Goal: Task Accomplishment & Management: Manage account settings

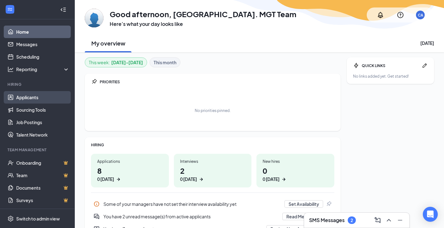
click at [44, 98] on link "Applicants" at bounding box center [42, 97] width 53 height 12
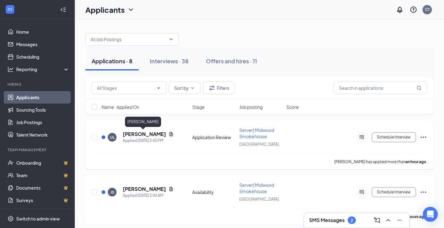
click at [131, 132] on h5 "[PERSON_NAME]" at bounding box center [144, 134] width 43 height 7
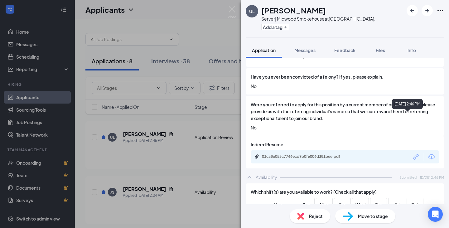
scroll to position [406, 0]
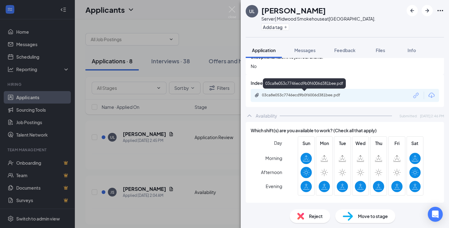
click at [290, 93] on div "03ca8e053c7746ecd9b0f6006d381bee.pdf" at bounding box center [305, 95] width 87 height 5
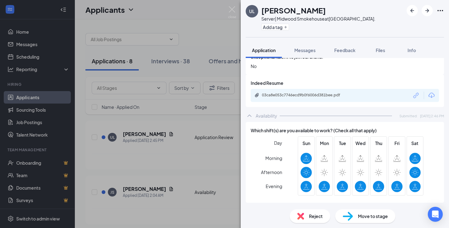
scroll to position [404, 0]
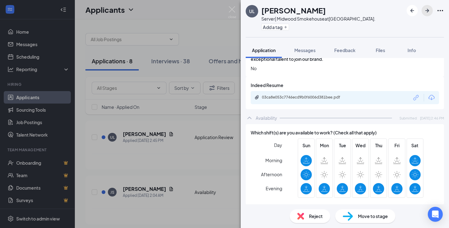
click at [426, 9] on icon "ArrowRight" at bounding box center [426, 10] width 7 height 7
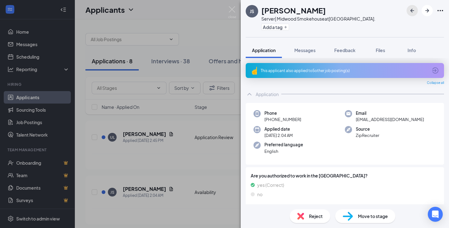
click at [411, 13] on icon "ArrowLeftNew" at bounding box center [411, 10] width 7 height 7
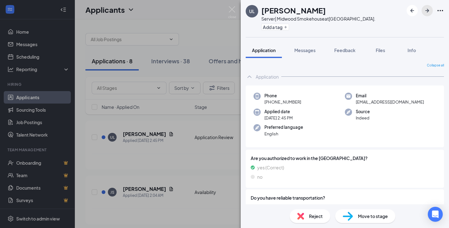
click at [431, 12] on button "button" at bounding box center [427, 10] width 11 height 11
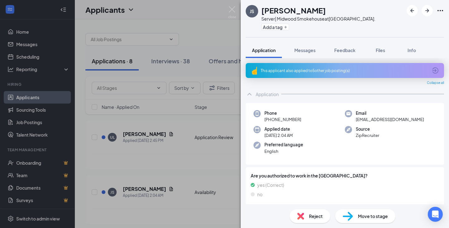
click at [336, 71] on div "This applicant also applied to 5 other job posting(s)" at bounding box center [344, 70] width 167 height 5
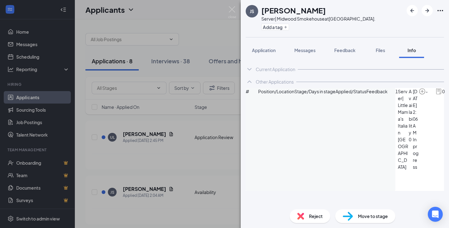
scroll to position [19, 0]
click at [274, 52] on span "Application" at bounding box center [264, 50] width 24 height 6
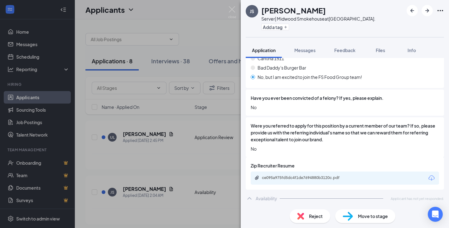
scroll to position [341, 0]
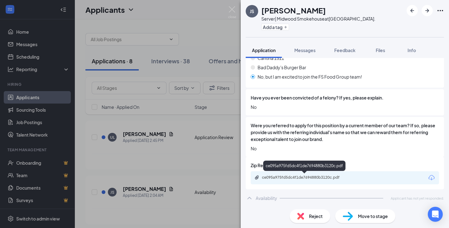
click at [311, 175] on div "ce095a975fd5dc4f1de7694880b3120c.pdf" at bounding box center [305, 177] width 87 height 5
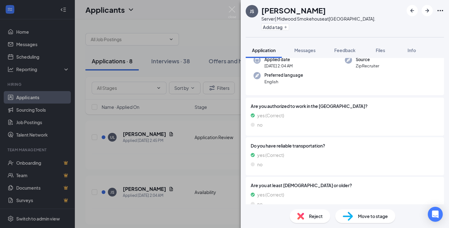
scroll to position [0, 0]
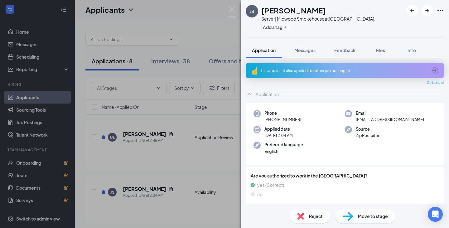
click at [319, 216] on span "Reject" at bounding box center [316, 216] width 14 height 7
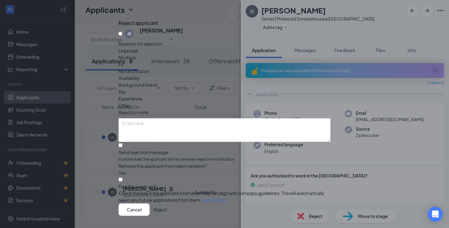
click at [167, 203] on button "Reject" at bounding box center [159, 209] width 13 height 12
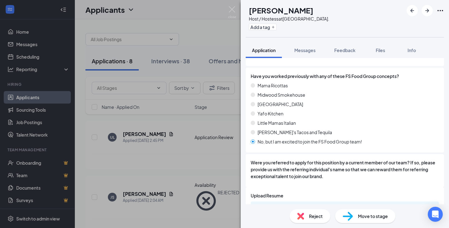
scroll to position [331, 0]
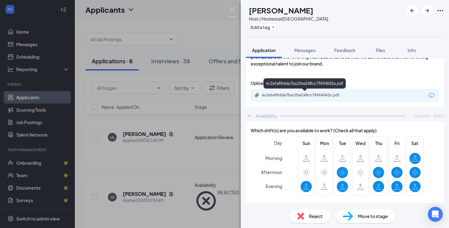
click at [307, 96] on div "6c2efa89dda7ba1fbe248cc79694042a.pdf" at bounding box center [305, 95] width 87 height 5
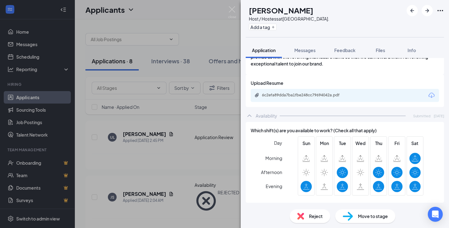
scroll to position [329, 0]
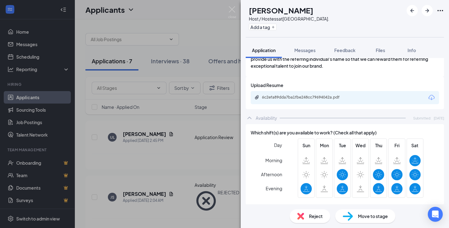
click at [307, 218] on div "Reject" at bounding box center [310, 216] width 41 height 14
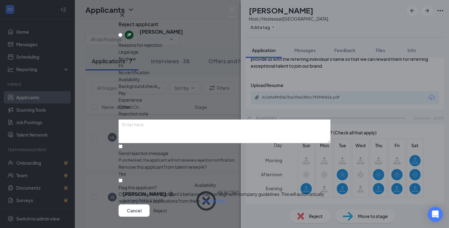
click at [167, 204] on button "Reject" at bounding box center [159, 210] width 13 height 12
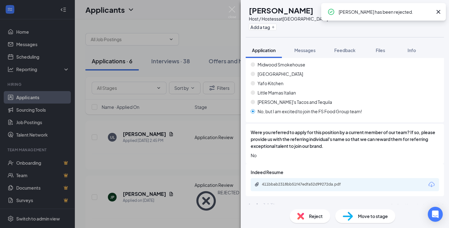
scroll to position [238, 0]
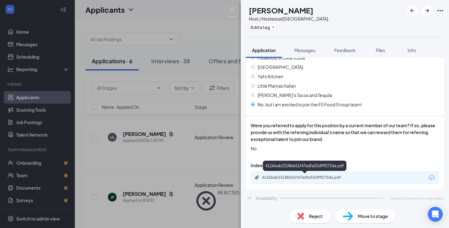
click at [330, 176] on div "411bbab2318bb51f47edfa52d99272da.pdf" at bounding box center [305, 177] width 87 height 5
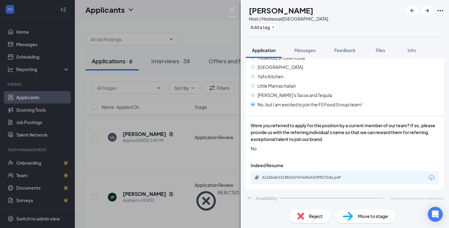
scroll to position [236, 0]
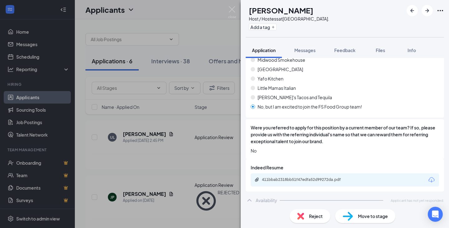
click at [362, 218] on span "Move to stage" at bounding box center [373, 216] width 30 height 7
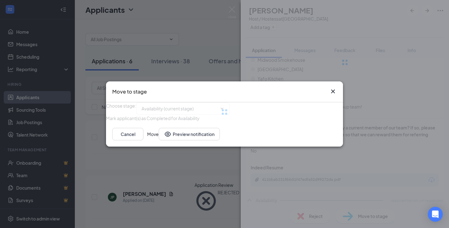
type input "Application Review (next stage)"
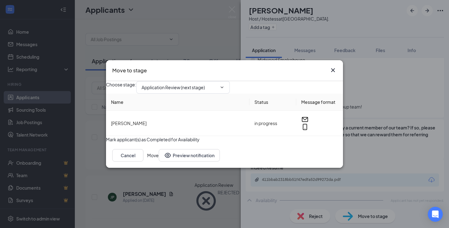
click at [159, 162] on button "Move" at bounding box center [153, 155] width 12 height 12
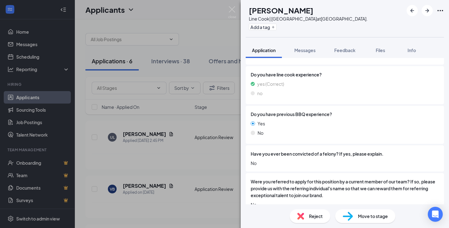
scroll to position [332, 0]
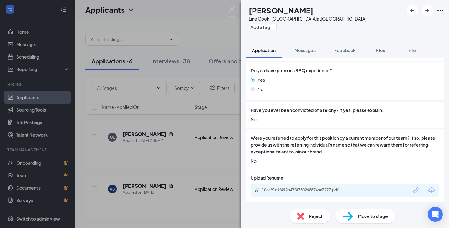
click at [352, 216] on img at bounding box center [348, 216] width 10 height 9
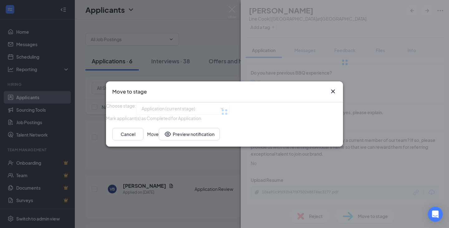
type input "Availability (next stage)"
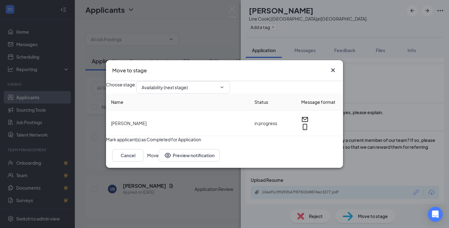
click at [159, 162] on button "Move" at bounding box center [153, 155] width 12 height 12
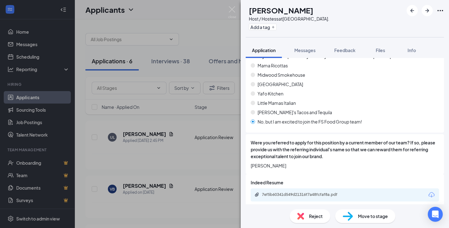
scroll to position [338, 0]
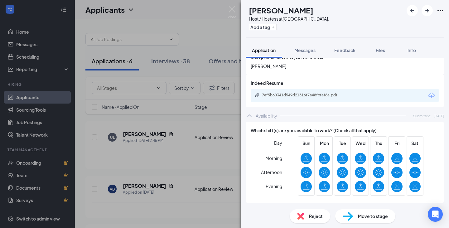
click at [374, 218] on span "Move to stage" at bounding box center [373, 216] width 30 height 7
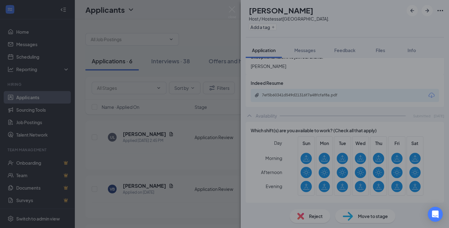
scroll to position [335, 0]
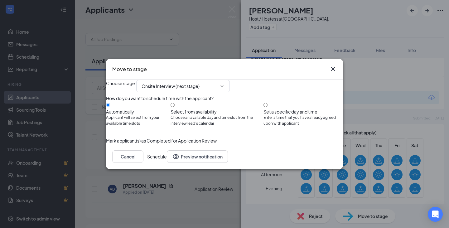
click at [167, 163] on button "Schedule" at bounding box center [157, 156] width 20 height 12
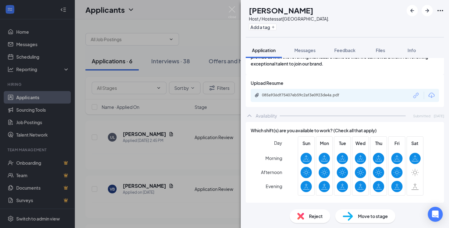
click at [376, 215] on span "Move to stage" at bounding box center [373, 216] width 30 height 7
type input "Onsite Interview (next stage)"
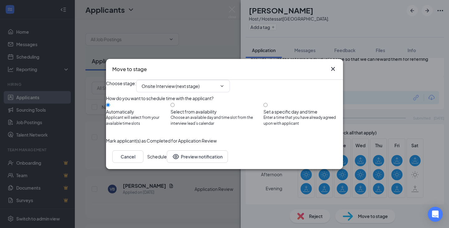
click at [167, 163] on button "Schedule" at bounding box center [157, 156] width 20 height 12
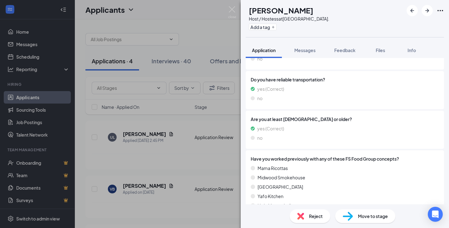
scroll to position [196, 0]
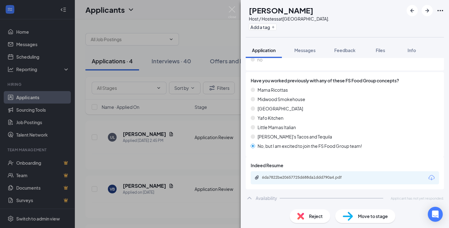
click at [377, 215] on span "Move to stage" at bounding box center [373, 216] width 30 height 7
type input "Onsite Interview (next stage)"
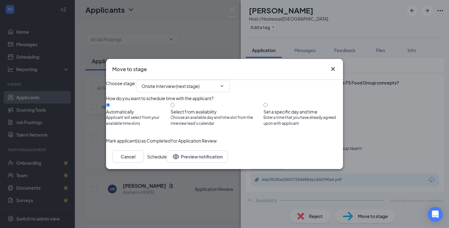
click at [167, 163] on button "Schedule" at bounding box center [157, 156] width 20 height 12
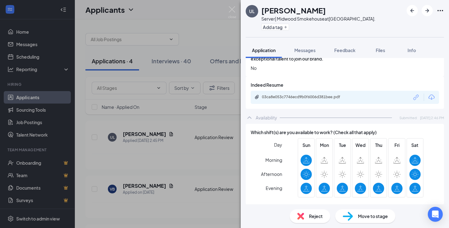
scroll to position [406, 0]
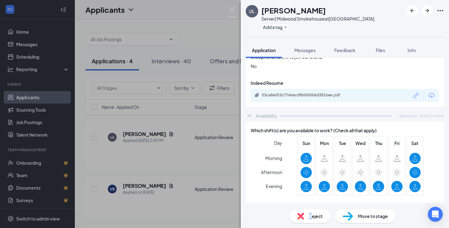
click at [311, 216] on span "Reject" at bounding box center [316, 216] width 14 height 7
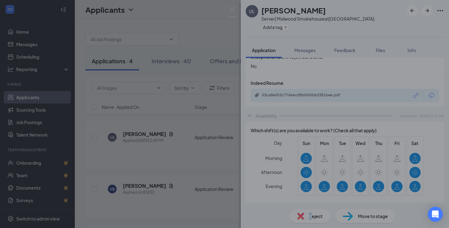
scroll to position [404, 0]
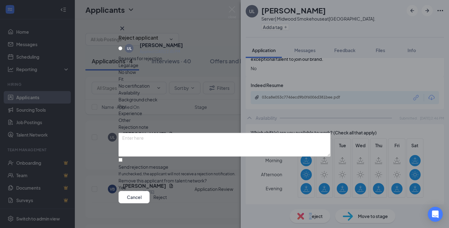
click at [167, 194] on button "Reject" at bounding box center [159, 197] width 13 height 12
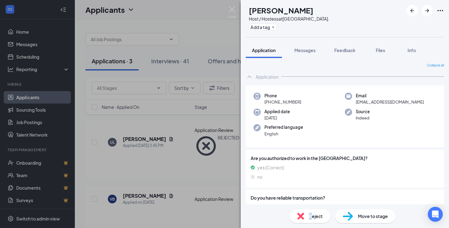
click at [308, 218] on div "Reject" at bounding box center [310, 216] width 41 height 14
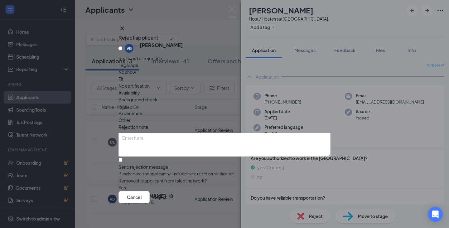
click at [167, 199] on button "Reject" at bounding box center [159, 197] width 13 height 12
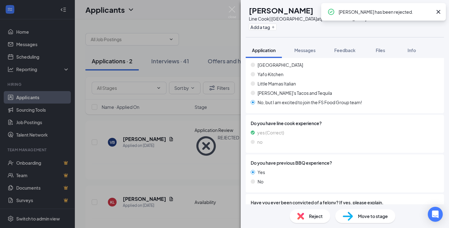
scroll to position [345, 0]
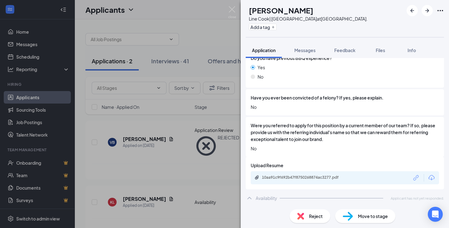
click at [356, 214] on div "Move to stage" at bounding box center [365, 216] width 60 height 14
type input "Application Complete (next stage)"
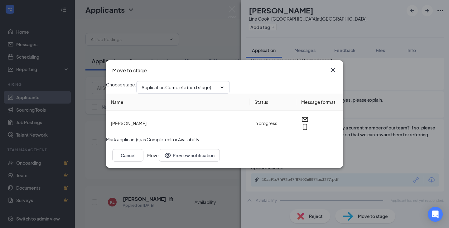
click at [159, 162] on button "Move" at bounding box center [153, 155] width 12 height 12
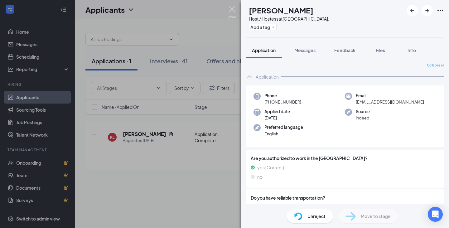
click at [235, 9] on img at bounding box center [232, 12] width 8 height 12
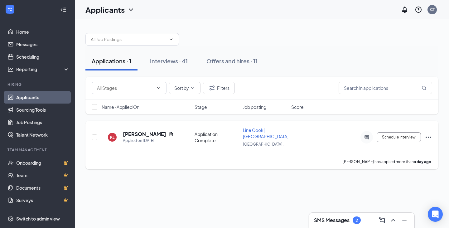
click at [254, 136] on span "Line Cook| [GEOGRAPHIC_DATA]" at bounding box center [266, 133] width 46 height 12
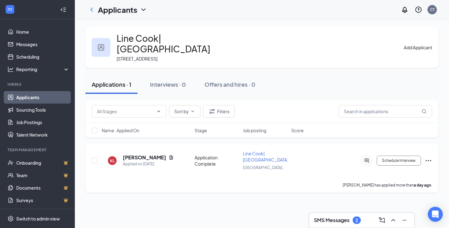
click at [248, 151] on span "Line Cook| [GEOGRAPHIC_DATA]" at bounding box center [266, 157] width 46 height 12
click at [133, 156] on h5 "[PERSON_NAME]" at bounding box center [144, 157] width 43 height 7
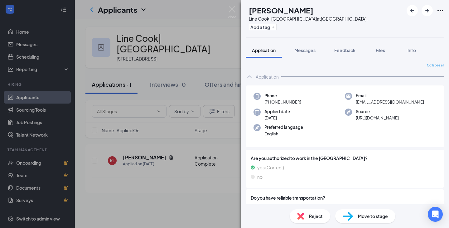
click at [387, 215] on span "Move to stage" at bounding box center [373, 216] width 30 height 7
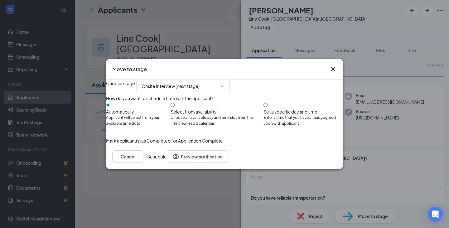
click at [167, 163] on button "Schedule" at bounding box center [157, 156] width 20 height 12
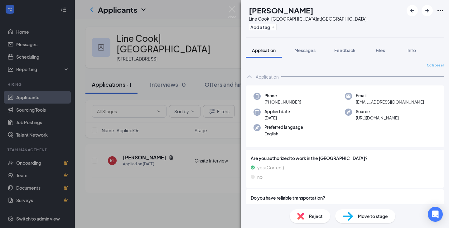
click at [204, 203] on div "KL Kwesi Littlejohn Line Cook| Midwood Smokehouse at Central Ave. Add a tag App…" at bounding box center [224, 114] width 449 height 228
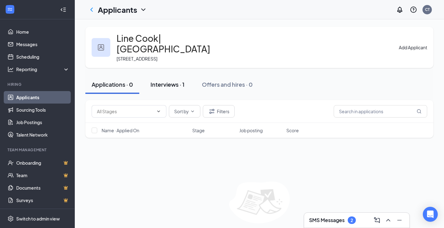
click at [167, 82] on div "Interviews · 1" at bounding box center [168, 84] width 34 height 8
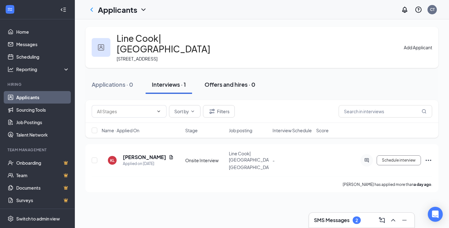
click at [236, 87] on div "Offers and hires · 0" at bounding box center [230, 84] width 51 height 8
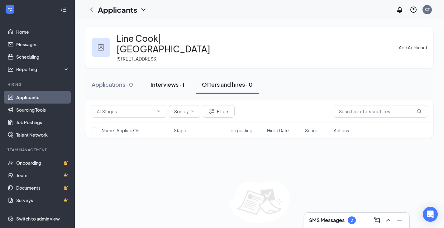
click at [183, 89] on button "Interviews · 1" at bounding box center [167, 84] width 46 height 19
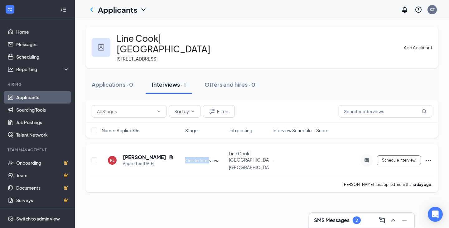
drag, startPoint x: 187, startPoint y: 160, endPoint x: 210, endPoint y: 168, distance: 24.1
click at [210, 168] on div "KL Kwesi Littlejohn Applied on Oct 14 Onsite Interview Line Cook| Midwood Smoke…" at bounding box center [262, 163] width 340 height 26
click at [198, 191] on div "Kwesi Littlejohn has applied more than a day ago ." at bounding box center [262, 184] width 340 height 16
click at [29, 100] on link "Applicants" at bounding box center [42, 97] width 53 height 12
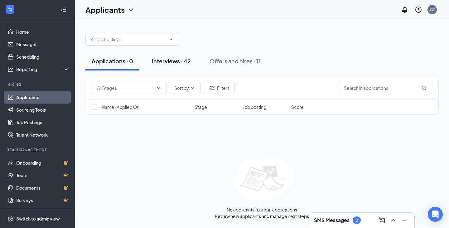
click at [183, 57] on button "Interviews · 42" at bounding box center [171, 61] width 51 height 19
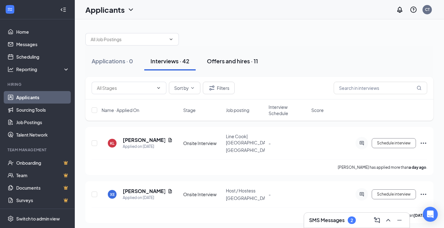
click at [239, 60] on div "Offers and hires · 11" at bounding box center [232, 61] width 51 height 8
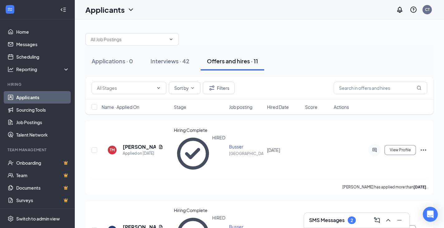
click at [251, 27] on div at bounding box center [259, 36] width 348 height 19
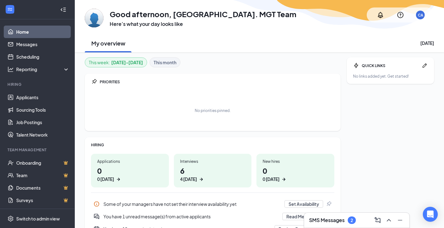
scroll to position [31, 0]
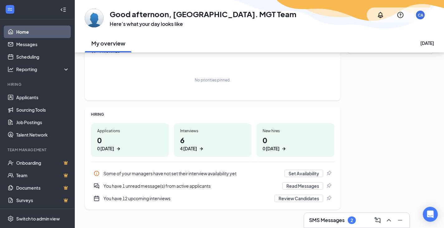
click at [195, 141] on h1 "6 4 [DATE]" at bounding box center [212, 143] width 65 height 17
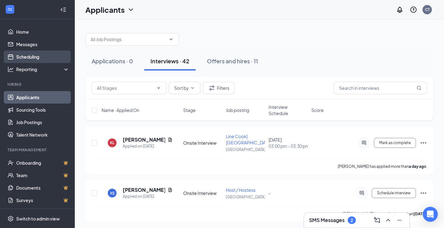
click at [42, 55] on link "Scheduling" at bounding box center [42, 57] width 53 height 12
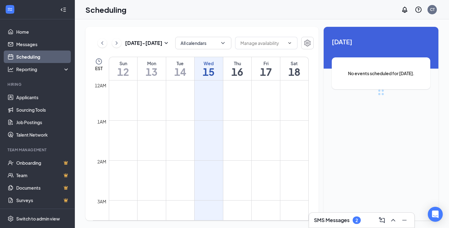
scroll to position [307, 0]
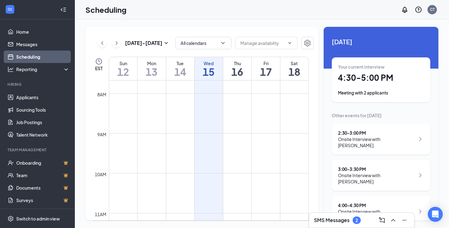
click at [374, 77] on h1 "4:30 - 5:00 PM" at bounding box center [381, 77] width 86 height 11
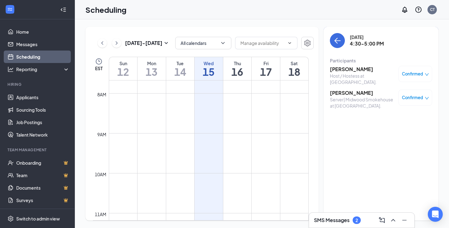
click at [346, 69] on h3 "[PERSON_NAME]" at bounding box center [362, 69] width 65 height 7
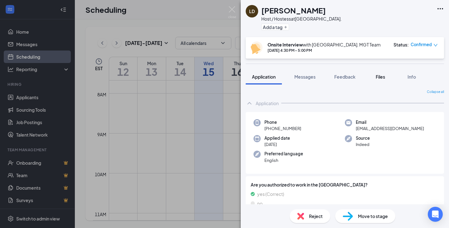
click at [380, 75] on span "Files" at bounding box center [380, 77] width 9 height 6
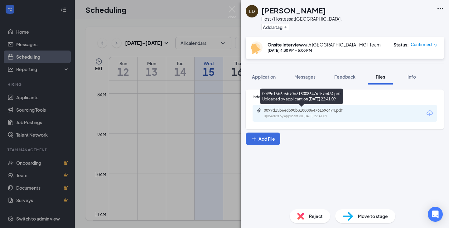
click at [292, 111] on div "0099d15b6e6b90b3180086476159c474.pdf" at bounding box center [307, 110] width 87 height 5
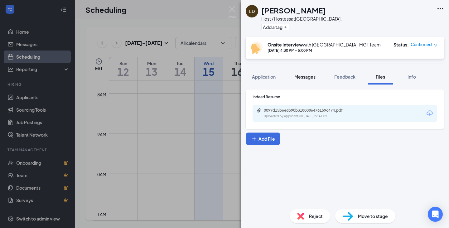
click at [308, 80] on button "Messages" at bounding box center [305, 77] width 34 height 16
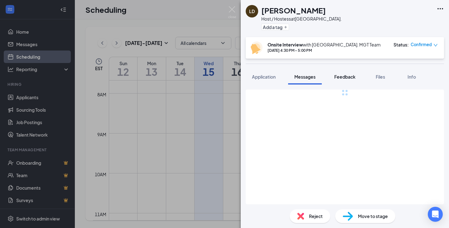
click at [346, 78] on span "Feedback" at bounding box center [344, 77] width 21 height 6
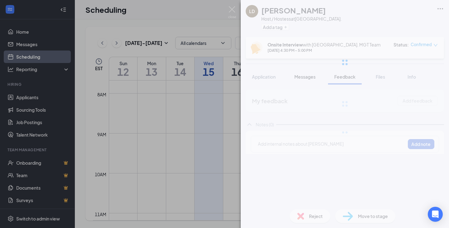
click at [263, 80] on div at bounding box center [345, 62] width 208 height 125
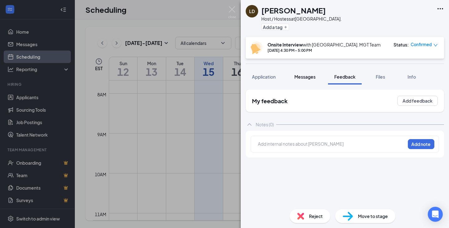
click at [263, 80] on button "Application" at bounding box center [264, 77] width 36 height 16
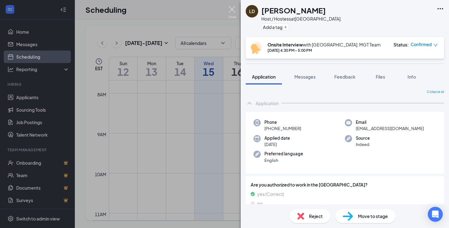
click at [234, 10] on img at bounding box center [232, 12] width 8 height 12
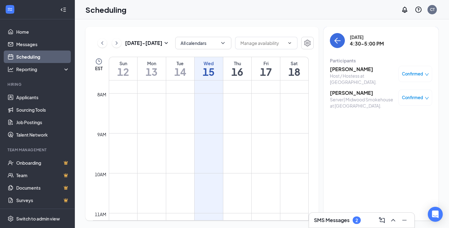
click at [343, 89] on h3 "[PERSON_NAME]" at bounding box center [362, 92] width 65 height 7
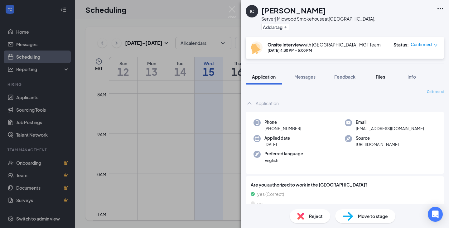
click at [384, 80] on button "Files" at bounding box center [380, 77] width 25 height 16
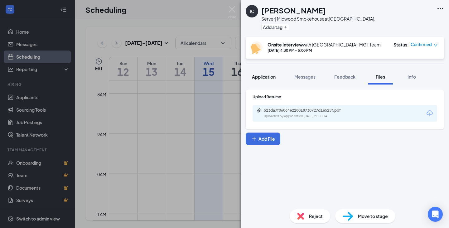
click at [261, 77] on span "Application" at bounding box center [264, 77] width 24 height 6
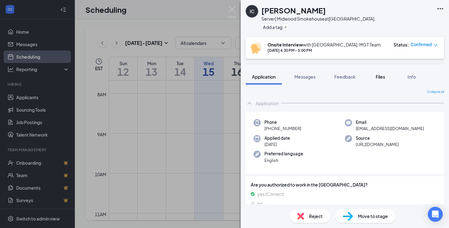
click at [386, 75] on div "Files" at bounding box center [380, 77] width 12 height 6
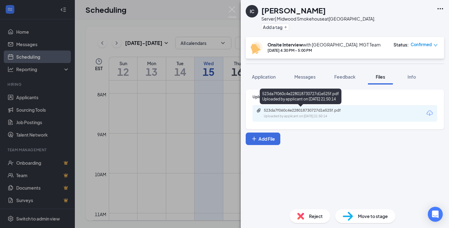
click at [288, 109] on div "523da7f060c4e228018730727d1e525f.pdf" at bounding box center [307, 110] width 87 height 5
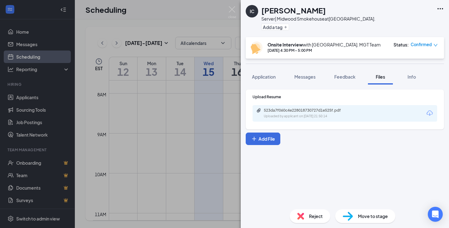
click at [186, 28] on div "IC [PERSON_NAME] Server| Midwood Smokehouse at [GEOGRAPHIC_DATA]. Add a tag Ons…" at bounding box center [224, 114] width 449 height 228
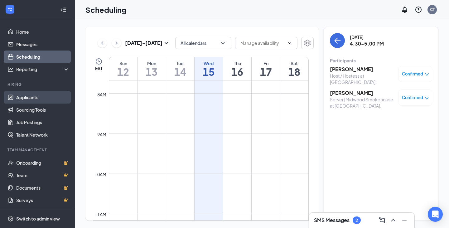
click at [36, 103] on link "Applicants" at bounding box center [42, 97] width 53 height 12
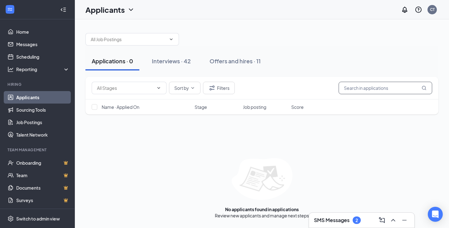
click at [354, 88] on input "text" at bounding box center [386, 88] width 94 height 12
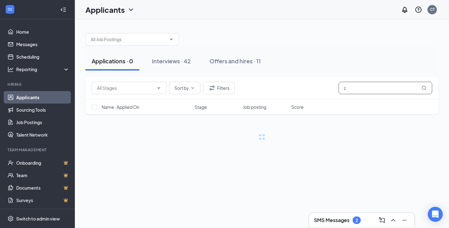
click at [423, 89] on icon "MagnifyingGlass" at bounding box center [424, 87] width 5 height 5
click at [181, 90] on span "Sort by" at bounding box center [181, 88] width 15 height 4
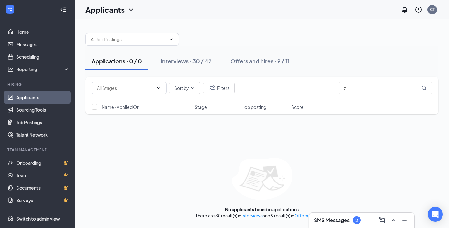
click at [263, 80] on div "Sort by Filters z" at bounding box center [261, 88] width 353 height 23
click at [378, 88] on input "z" at bounding box center [386, 88] width 94 height 12
click at [425, 87] on icon "MagnifyingGlass" at bounding box center [424, 87] width 5 height 5
click at [390, 87] on input "z" at bounding box center [386, 88] width 94 height 12
type input "zx"
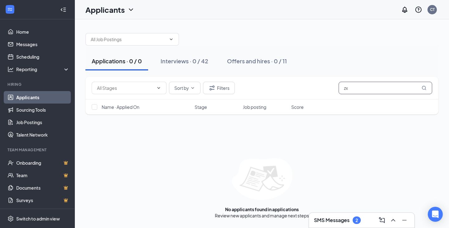
drag, startPoint x: 389, startPoint y: 89, endPoint x: 313, endPoint y: 92, distance: 76.8
click at [313, 92] on div "Sort by Filters zx" at bounding box center [262, 88] width 340 height 12
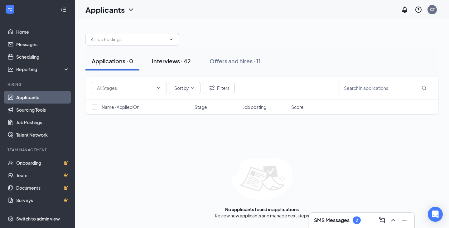
click at [197, 65] on button "Interviews · 42" at bounding box center [171, 61] width 51 height 19
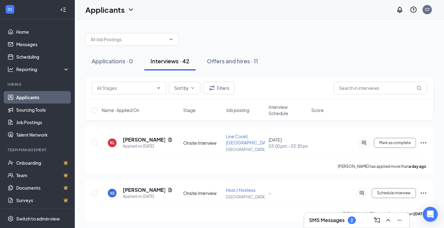
click at [292, 38] on div at bounding box center [259, 36] width 348 height 19
click at [247, 64] on div "Offers and hires · 11" at bounding box center [232, 61] width 51 height 8
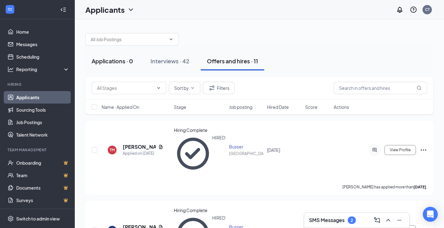
click at [118, 58] on div "Applications · 0" at bounding box center [112, 61] width 41 height 8
